Goal: Entertainment & Leisure: Consume media (video, audio)

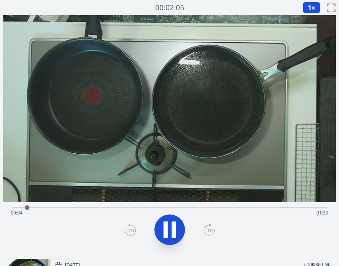
click at [174, 230] on icon at bounding box center [174, 230] width 4 height 16
drag, startPoint x: 31, startPoint y: 208, endPoint x: 12, endPoint y: 207, distance: 19.5
click at [12, 208] on div at bounding box center [12, 208] width 5 height 5
drag, startPoint x: 12, startPoint y: 207, endPoint x: 62, endPoint y: 207, distance: 49.7
click at [15, 207] on div at bounding box center [12, 208] width 5 height 5
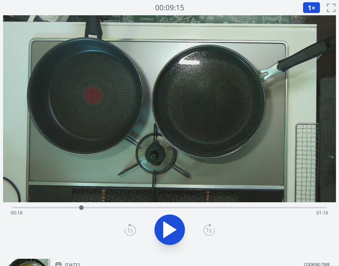
drag, startPoint x: 62, startPoint y: 207, endPoint x: 98, endPoint y: 207, distance: 36.3
click at [84, 207] on div at bounding box center [81, 208] width 5 height 5
drag, startPoint x: 98, startPoint y: 207, endPoint x: 147, endPoint y: 206, distance: 48.9
click at [147, 206] on div at bounding box center [146, 208] width 5 height 5
drag, startPoint x: 146, startPoint y: 206, endPoint x: 111, endPoint y: 206, distance: 35.2
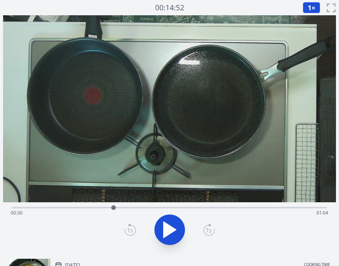
click at [111, 206] on div at bounding box center [113, 207] width 11 height 11
drag, startPoint x: 152, startPoint y: 208, endPoint x: 183, endPoint y: 208, distance: 30.6
click at [183, 208] on div at bounding box center [182, 208] width 5 height 5
drag, startPoint x: 183, startPoint y: 208, endPoint x: 212, endPoint y: 209, distance: 29.8
click at [212, 209] on div at bounding box center [212, 208] width 5 height 5
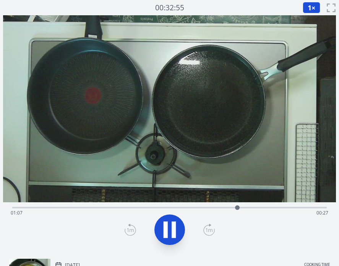
drag, startPoint x: 212, startPoint y: 208, endPoint x: 278, endPoint y: 202, distance: 66.0
click at [278, 202] on div "Time elapsed: 01:07 Time remaining: 00:27" at bounding box center [169, 134] width 333 height 238
drag, startPoint x: 246, startPoint y: 209, endPoint x: 266, endPoint y: 215, distance: 20.8
click at [266, 209] on div "Time elapsed: 01:15 Time remaining: 00:19" at bounding box center [169, 208] width 314 height 2
click at [262, 213] on div at bounding box center [263, 207] width 11 height 11
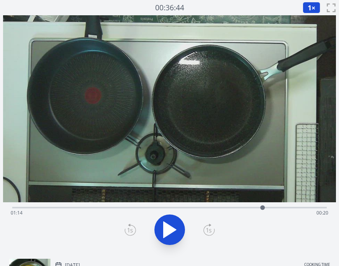
click at [251, 223] on div at bounding box center [170, 230] width 324 height 37
drag, startPoint x: 268, startPoint y: 209, endPoint x: 245, endPoint y: 220, distance: 25.6
click at [245, 220] on div "Time elapsed: 01:12 Time remaining: 00:22" at bounding box center [169, 228] width 333 height 50
drag, startPoint x: 249, startPoint y: 209, endPoint x: 189, endPoint y: 212, distance: 60.1
click at [189, 212] on div at bounding box center [188, 207] width 11 height 11
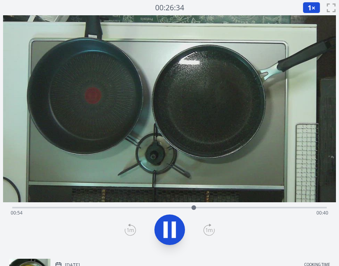
click at [168, 230] on icon at bounding box center [169, 229] width 21 height 21
click at [167, 224] on icon at bounding box center [169, 229] width 21 height 21
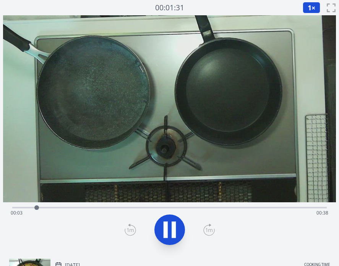
click at [109, 207] on div "Time elapsed: 00:03 Time remaining: 00:38" at bounding box center [170, 213] width 318 height 12
click at [173, 208] on div "Time elapsed: 00:13 Time remaining: 00:28" at bounding box center [170, 213] width 318 height 12
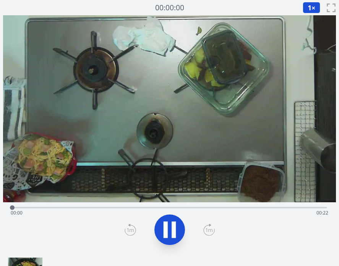
click at [143, 208] on div "Time elapsed: 00:00 Time remaining: 00:22" at bounding box center [170, 213] width 318 height 12
click at [239, 207] on div "Time elapsed: 00:10 Time remaining: 00:12" at bounding box center [170, 213] width 318 height 12
click at [276, 207] on div "Time elapsed: 00:16 Time remaining: 00:06" at bounding box center [170, 213] width 318 height 12
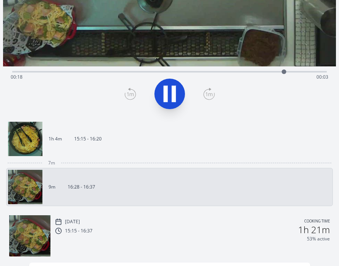
scroll to position [151, 0]
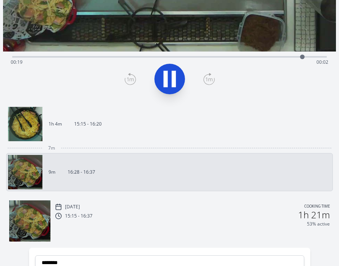
click at [29, 133] on img at bounding box center [25, 124] width 34 height 34
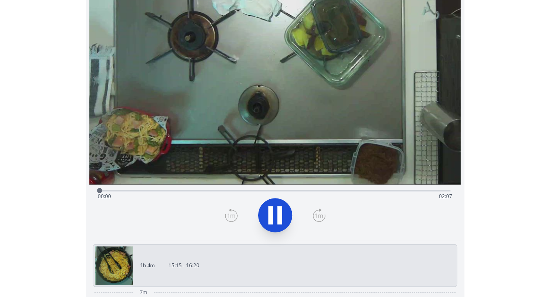
scroll to position [5, 0]
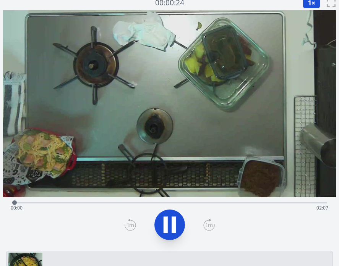
click at [110, 201] on div "Time elapsed: 00:00 Time remaining: 02:07" at bounding box center [169, 202] width 314 height 9
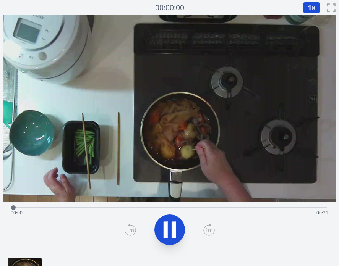
click at [122, 207] on div "Time elapsed: 00:00 Time remaining: 00:21" at bounding box center [170, 213] width 318 height 12
click at [185, 208] on div "Time elapsed: 00:08 Time remaining: 00:12" at bounding box center [170, 213] width 318 height 12
click at [246, 203] on div "Time elapsed: 00:13 Time remaining: 00:07" at bounding box center [169, 207] width 314 height 9
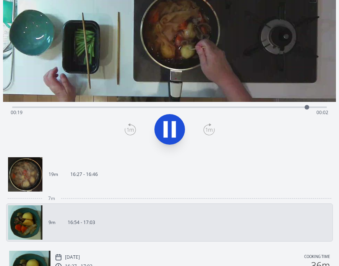
scroll to position [126, 0]
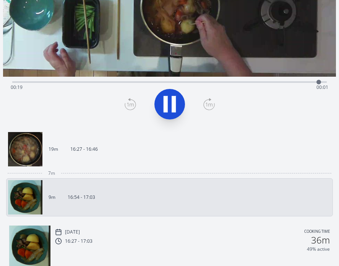
click at [39, 235] on img at bounding box center [29, 246] width 41 height 41
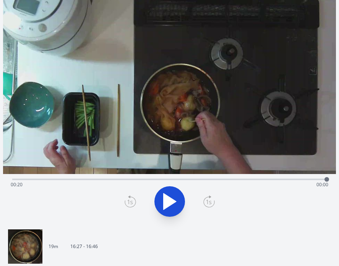
scroll to position [20, 0]
